Goal: Navigation & Orientation: Understand site structure

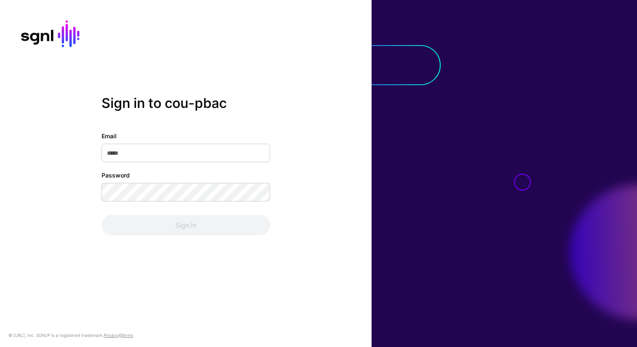
type input "**********"
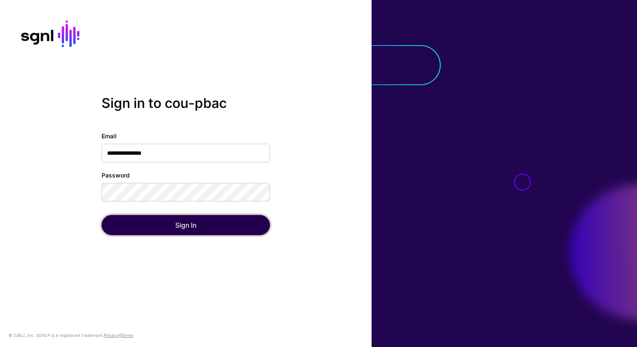
click at [179, 222] on button "Sign In" at bounding box center [186, 225] width 169 height 20
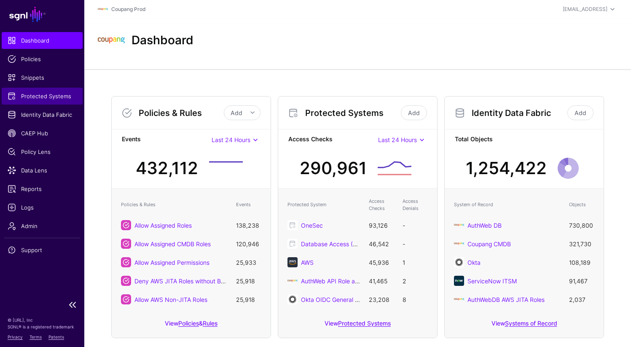
click at [43, 99] on span "Protected Systems" at bounding box center [42, 96] width 69 height 8
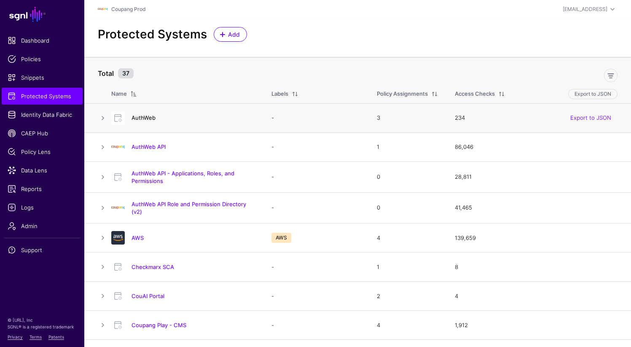
click at [142, 116] on link "AuthWeb" at bounding box center [143, 117] width 24 height 7
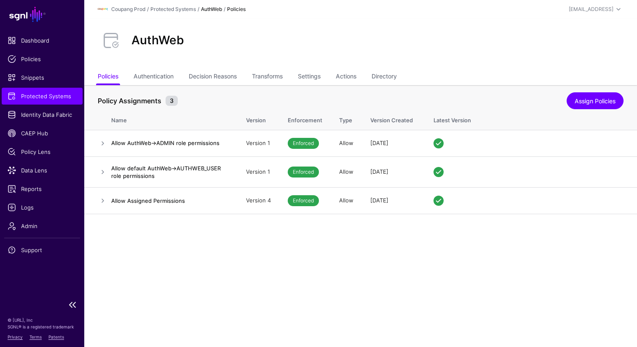
click at [51, 97] on span "Protected Systems" at bounding box center [42, 96] width 69 height 8
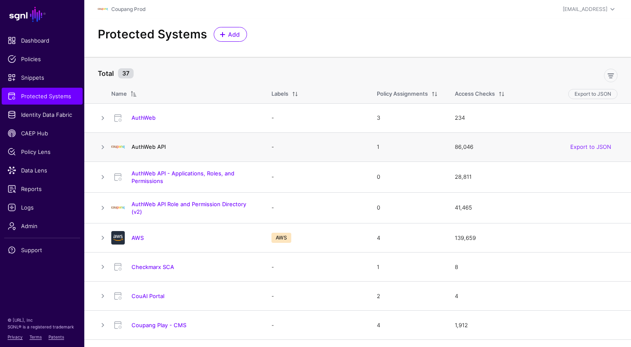
click at [149, 147] on link "AuthWeb API" at bounding box center [148, 146] width 34 height 7
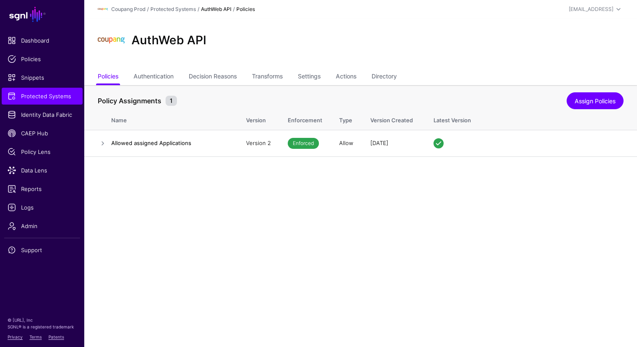
click at [274, 67] on div "AuthWeb API" at bounding box center [360, 44] width 553 height 51
click at [38, 109] on link "Identity Data Fabric" at bounding box center [42, 114] width 81 height 17
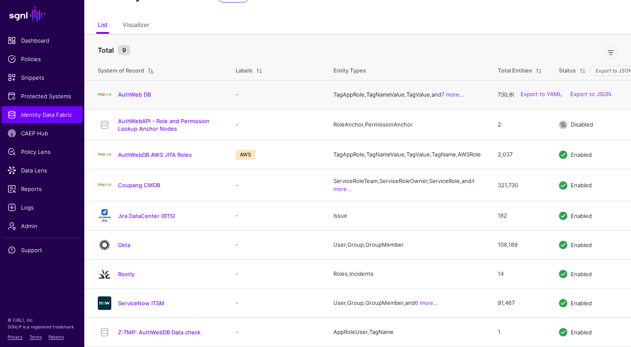
scroll to position [45, 0]
click at [135, 91] on link "AuthWeb DB" at bounding box center [134, 94] width 33 height 7
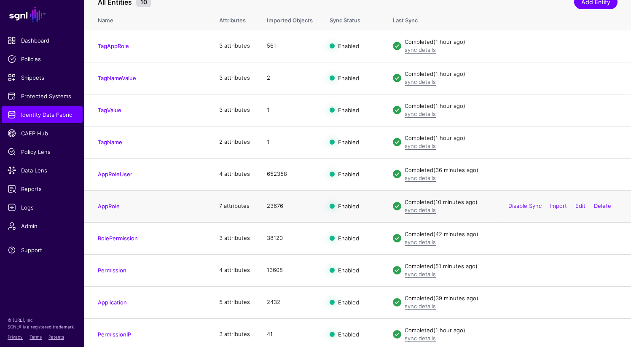
scroll to position [96, 0]
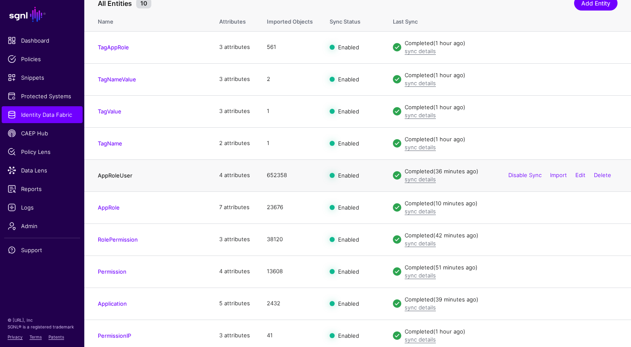
click at [112, 175] on link "AppRoleUser" at bounding box center [115, 175] width 35 height 7
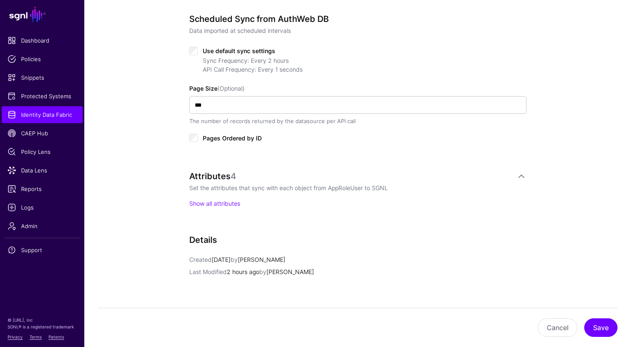
scroll to position [426, 0]
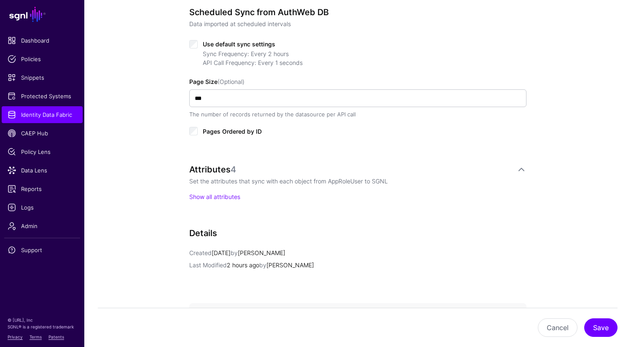
click at [218, 200] on p "Show all attributes" at bounding box center [357, 196] width 337 height 9
click at [218, 192] on p "Show all attributes" at bounding box center [357, 196] width 337 height 9
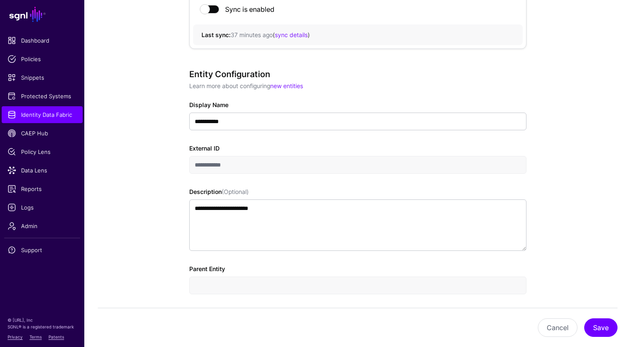
scroll to position [0, 0]
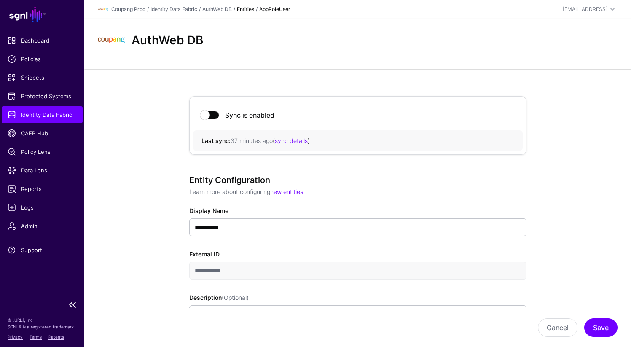
click at [32, 118] on span "Identity Data Fabric" at bounding box center [42, 114] width 69 height 8
